Goal: Information Seeking & Learning: Learn about a topic

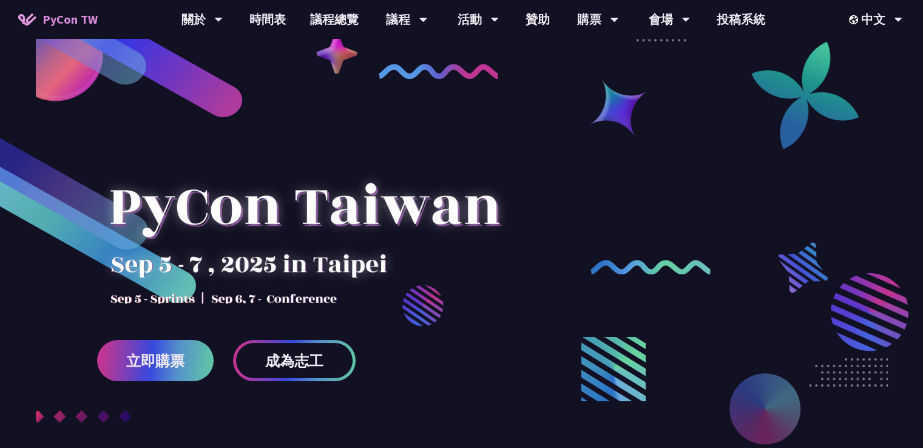
click at [263, 18] on link "時間表" at bounding box center [267, 19] width 61 height 39
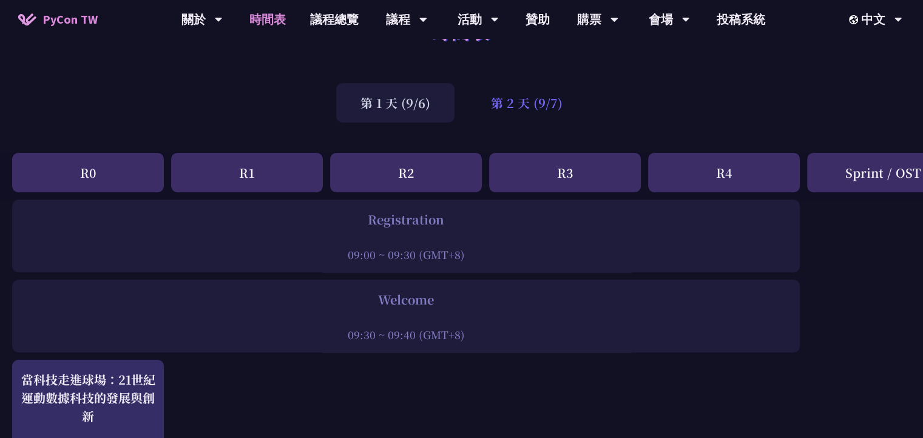
scroll to position [41, 0]
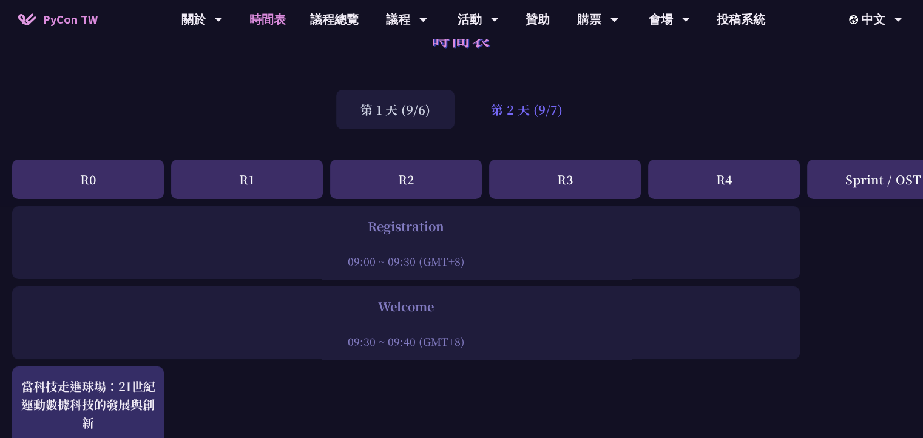
click at [525, 103] on div "第 2 天 (9/7)" at bounding box center [527, 109] width 120 height 39
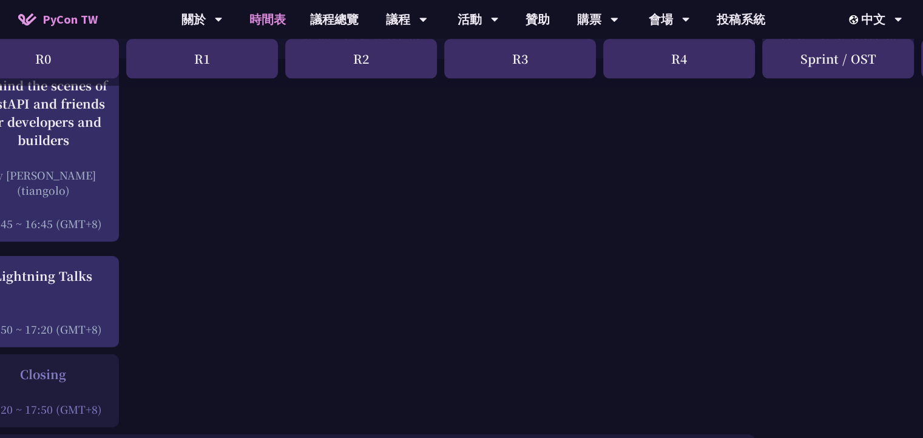
scroll to position [1627, 0]
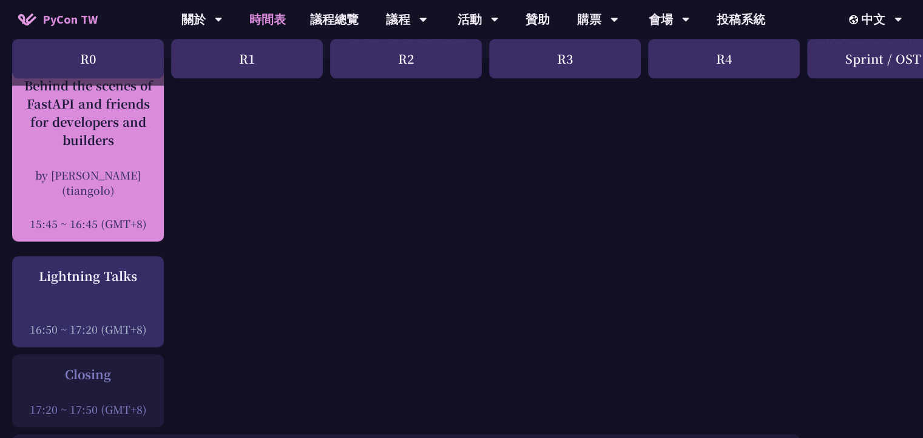
click at [115, 137] on div "Behind the scenes of FastAPI and friends for developers and builders by [PERSON…" at bounding box center [88, 153] width 140 height 155
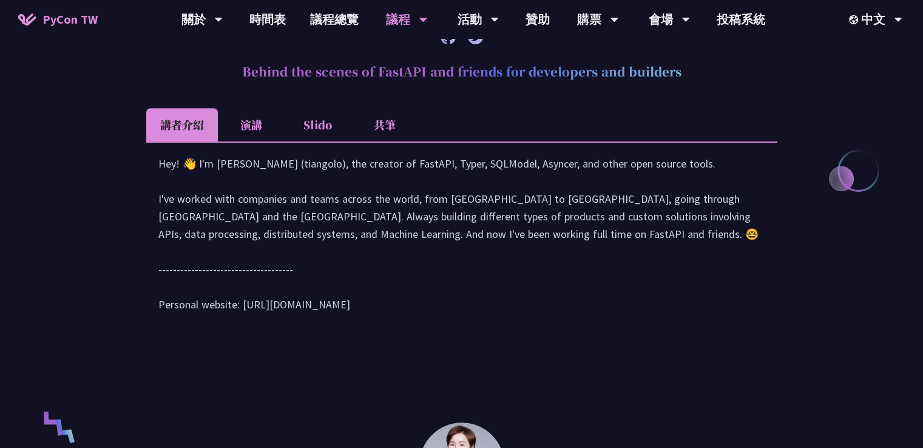
scroll to position [520, 0]
click at [255, 131] on li "演講" at bounding box center [251, 125] width 67 height 33
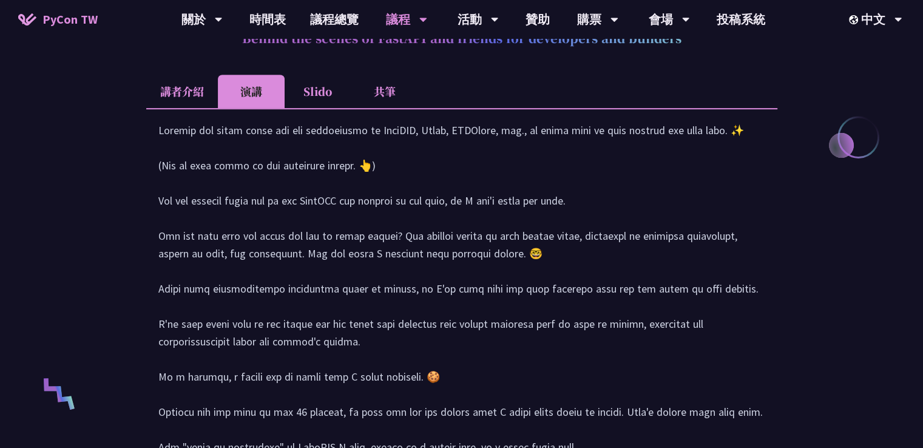
scroll to position [548, 0]
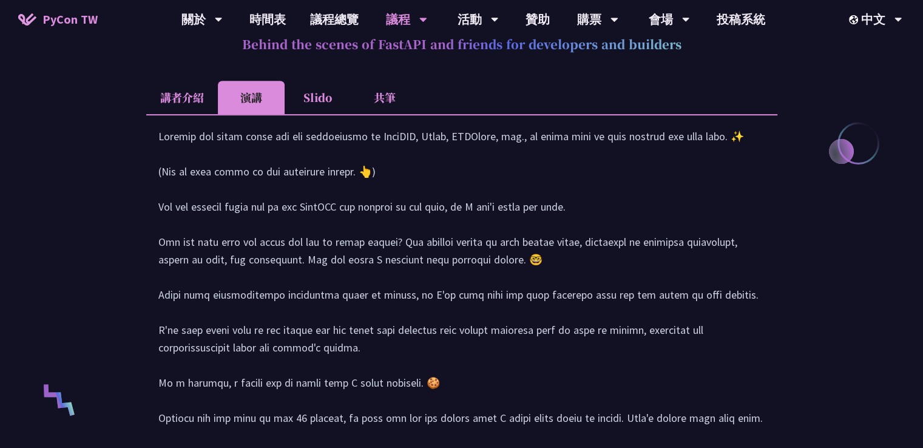
click at [388, 98] on li "共筆" at bounding box center [385, 97] width 67 height 33
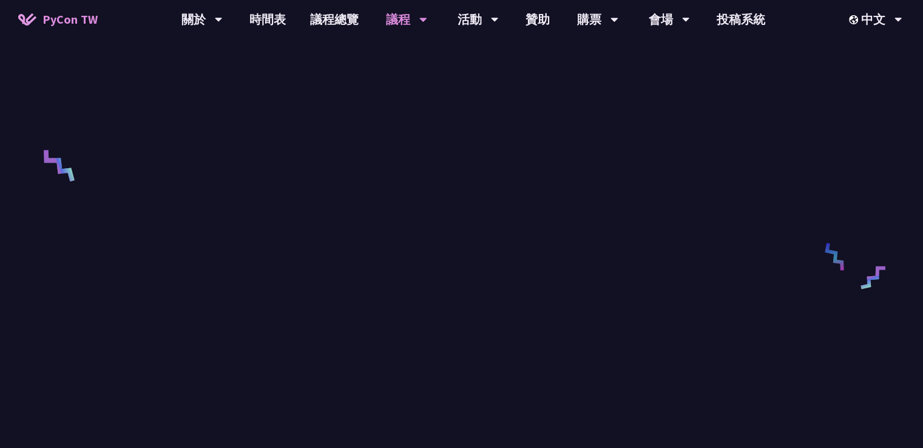
scroll to position [783, 0]
